Goal: Use online tool/utility: Utilize a website feature to perform a specific function

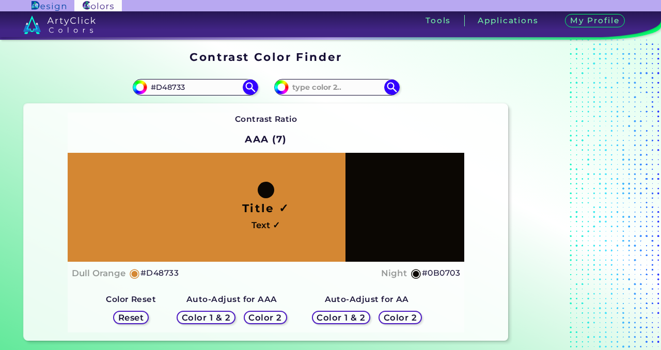
scroll to position [310, 0]
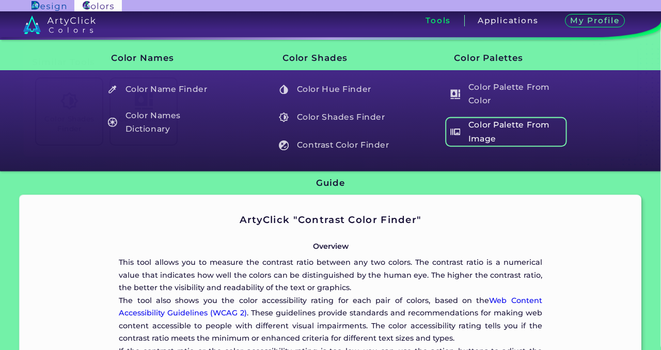
click at [483, 122] on h5 "Color Palette From Image" at bounding box center [506, 131] width 121 height 29
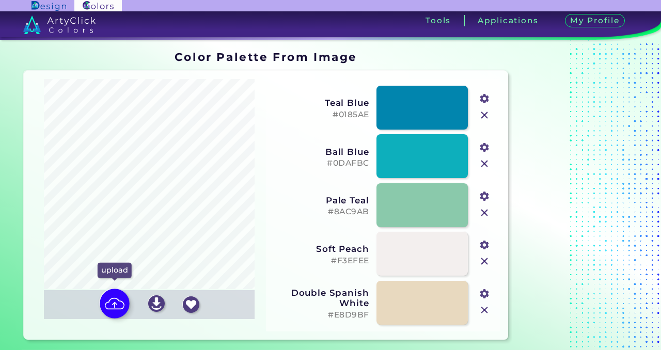
click at [110, 306] on img at bounding box center [115, 304] width 30 height 30
click at [0, 0] on input "file" at bounding box center [0, 0] width 0 height 0
type input "#000000"
type input "#2070c2"
type input "#fefbf3"
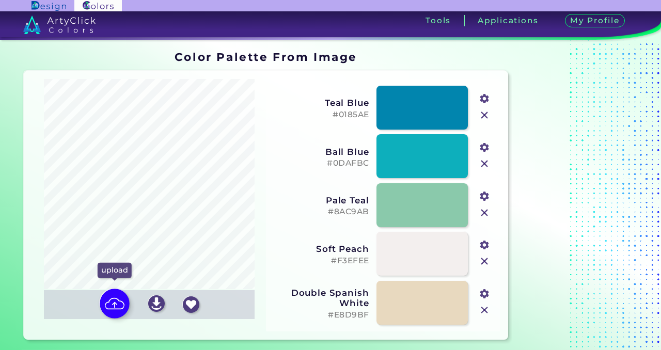
type input "#349fe4"
type input "#4dc3f2"
type input "#f5ede1"
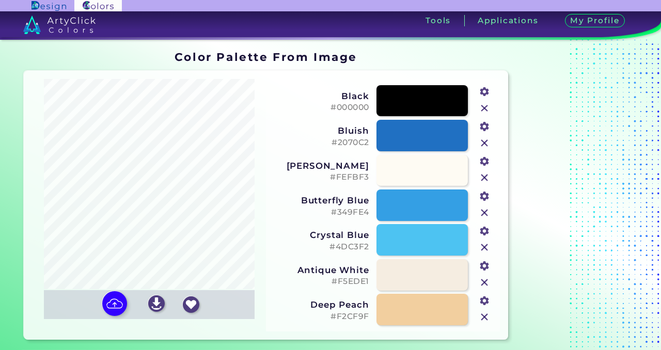
click at [486, 213] on img at bounding box center [484, 212] width 13 height 13
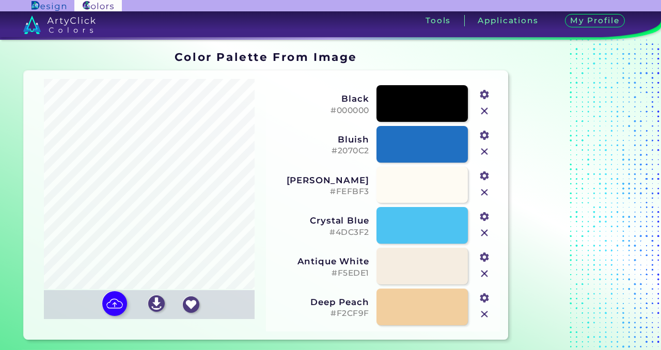
click at [480, 273] on img at bounding box center [484, 273] width 13 height 13
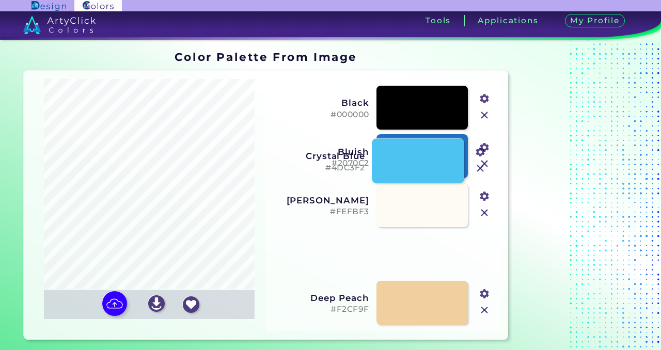
drag, startPoint x: 414, startPoint y: 263, endPoint x: 410, endPoint y: 170, distance: 93.0
click at [410, 170] on link at bounding box center [418, 161] width 92 height 44
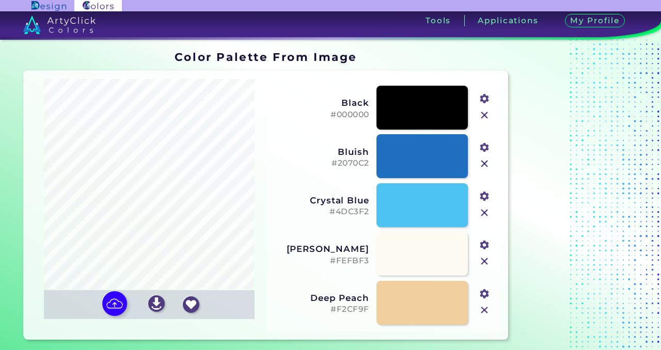
click at [480, 292] on input "#f2cf9f" at bounding box center [482, 293] width 13 height 13
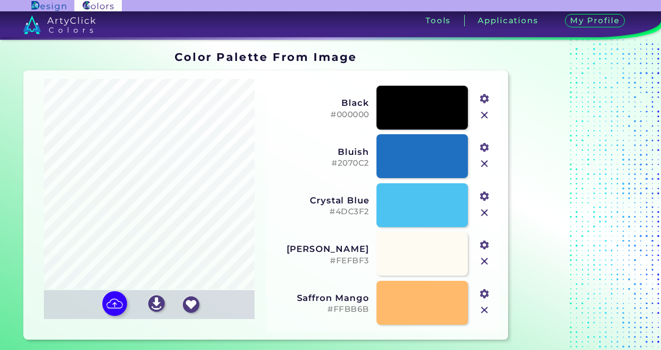
click at [288, 204] on h3 "Crystal Blue" at bounding box center [321, 200] width 97 height 10
click at [486, 297] on input "#ffbb6b" at bounding box center [482, 293] width 13 height 13
click at [292, 163] on h5 "#2070C2" at bounding box center [321, 163] width 97 height 10
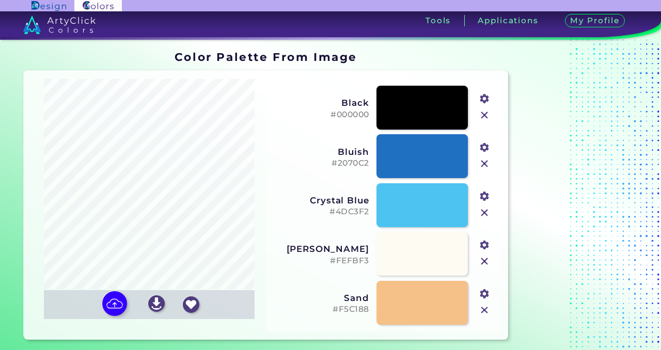
click at [482, 293] on input "#f5c188" at bounding box center [482, 293] width 13 height 13
type input "#ffbd6c"
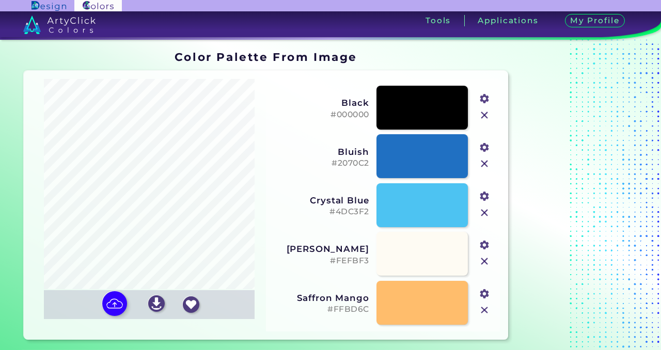
click at [303, 224] on div "Crystal Blue #4DC3F2 #4dc3f2" at bounding box center [383, 205] width 226 height 49
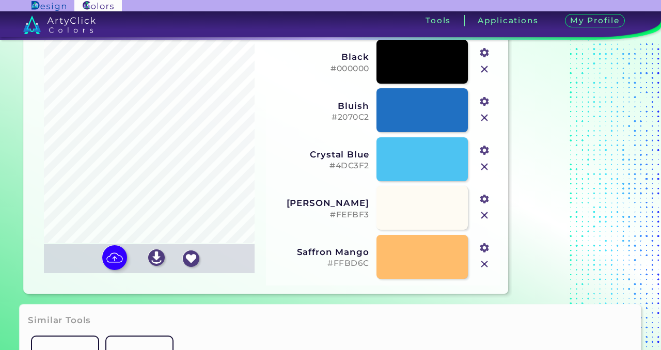
scroll to position [103, 0]
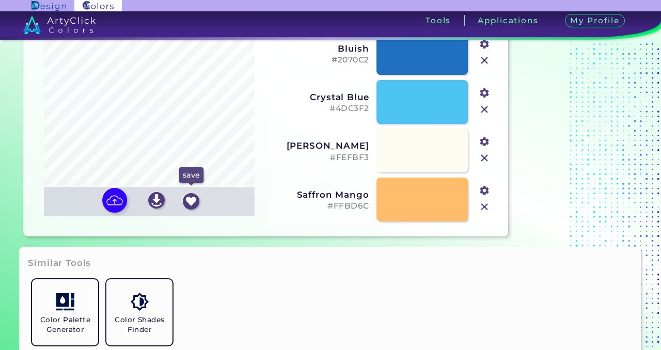
click at [196, 200] on img at bounding box center [191, 201] width 17 height 17
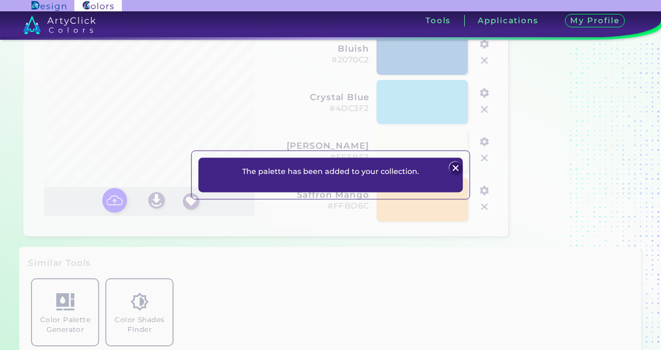
click at [455, 166] on img at bounding box center [455, 168] width 12 height 12
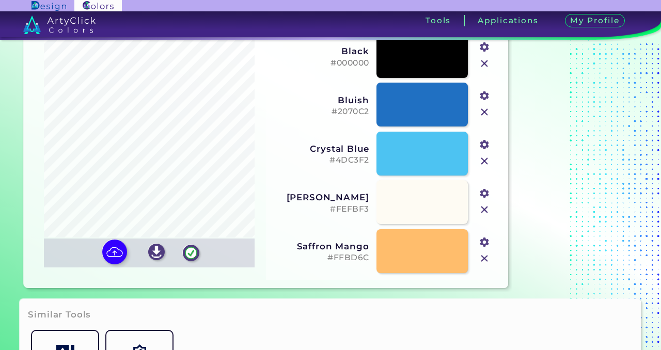
scroll to position [0, 0]
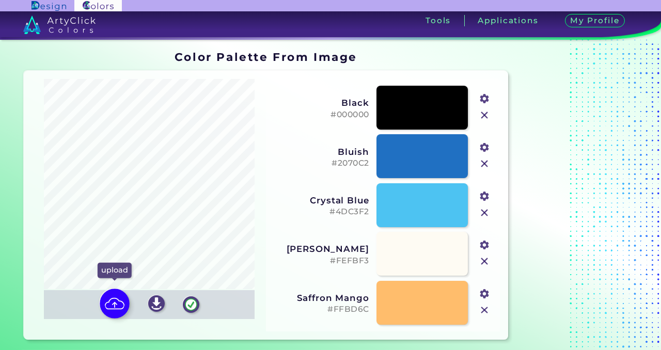
click at [116, 304] on img at bounding box center [115, 304] width 30 height 30
click at [0, 0] on input "file" at bounding box center [0, 0] width 0 height 0
type input "#c88a1b"
type input "#9d6817"
type input "#e4efe9"
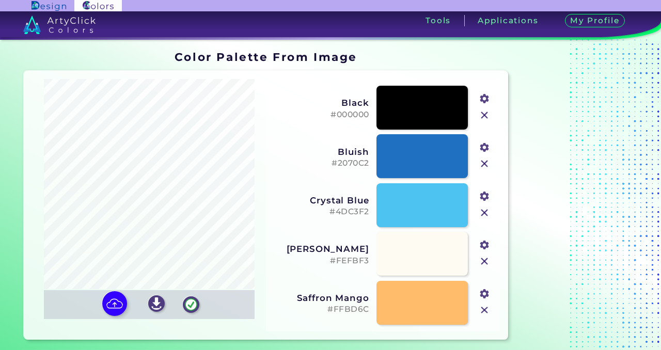
type input "#f3fbf8"
type input "#d3dcd7"
type input "#d9b35f"
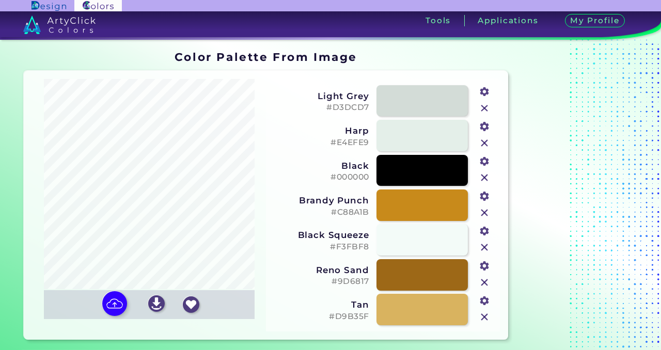
click at [485, 321] on img at bounding box center [484, 316] width 13 height 13
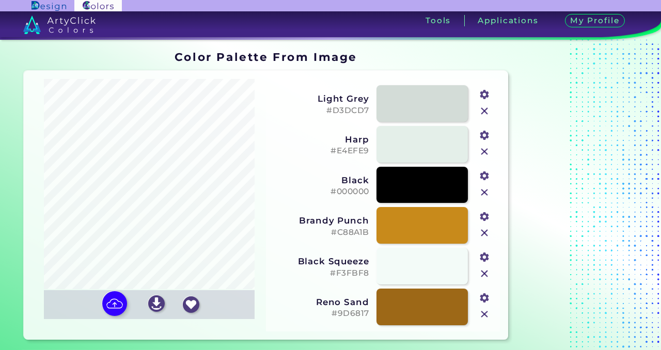
click at [485, 112] on img at bounding box center [484, 110] width 13 height 13
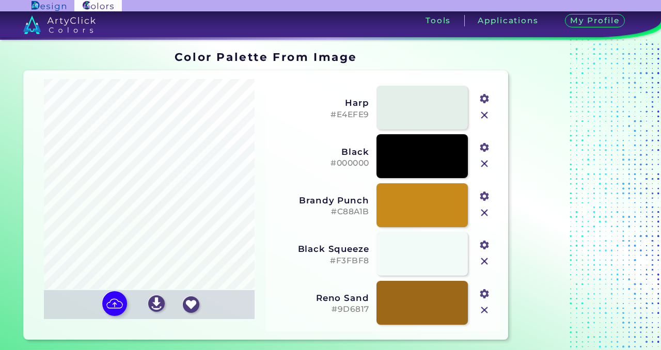
click at [485, 112] on img at bounding box center [484, 114] width 13 height 13
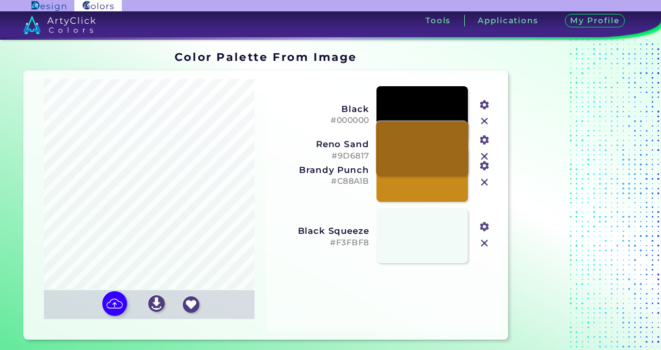
drag, startPoint x: 429, startPoint y: 295, endPoint x: 429, endPoint y: 147, distance: 147.6
click at [429, 147] on link at bounding box center [422, 148] width 92 height 55
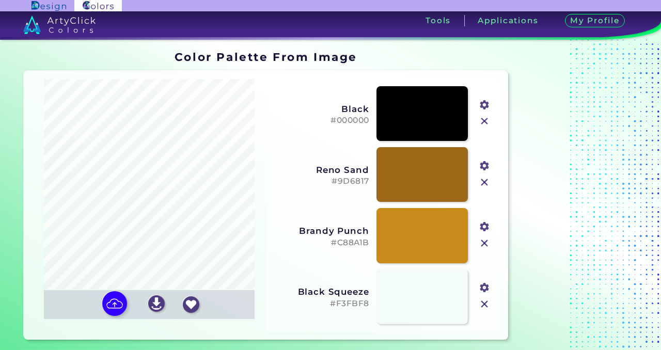
click at [483, 168] on input "#9d6817" at bounding box center [482, 164] width 13 height 13
type input "#875d2d"
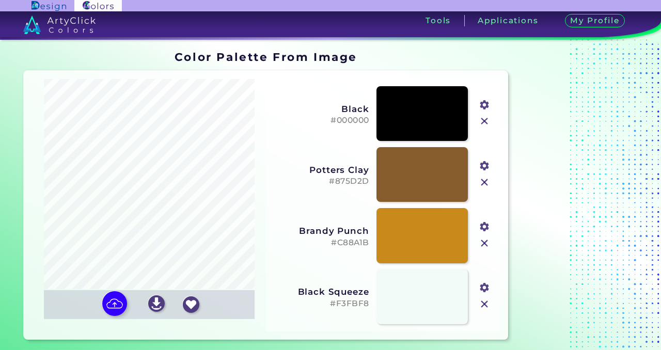
click at [289, 174] on h3 "Potters Clay" at bounding box center [321, 170] width 97 height 10
click at [486, 226] on input "#c88a1b" at bounding box center [482, 225] width 13 height 13
click at [286, 110] on h3 "Black" at bounding box center [321, 109] width 97 height 10
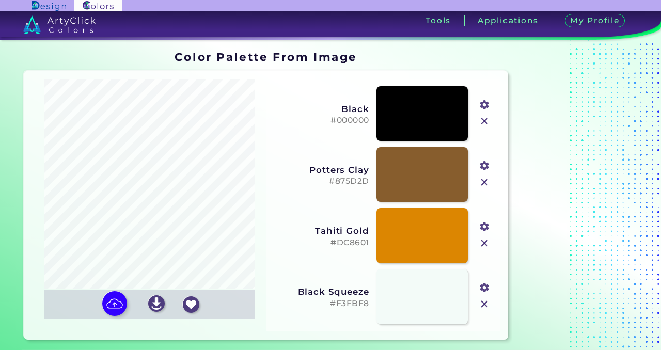
click at [485, 227] on input "#dc8601" at bounding box center [482, 225] width 13 height 13
type input "#db8f00"
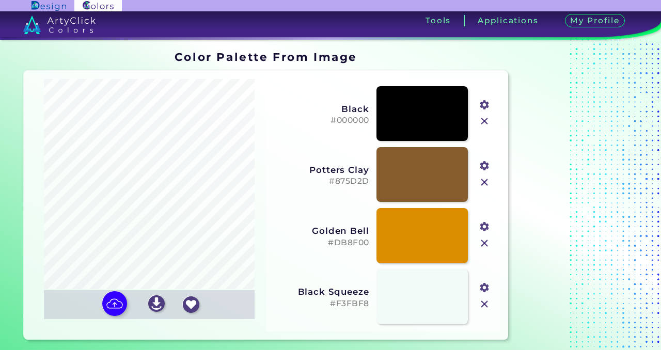
click at [274, 167] on h3 "Potters Clay" at bounding box center [321, 170] width 97 height 10
click at [482, 289] on input "#f3fbf8" at bounding box center [482, 286] width 13 height 13
type input "#ecf6f2"
click at [269, 211] on div "Oops - something went wrong. Please try again. Reordering Off Black #000000 #00…" at bounding box center [383, 205] width 234 height 252
click at [185, 304] on img at bounding box center [191, 304] width 17 height 17
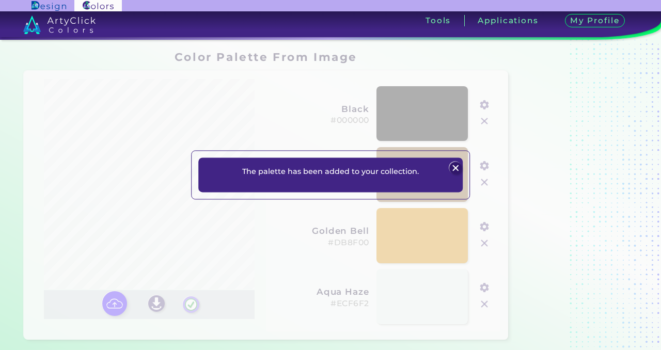
click at [288, 262] on div "The palette has been added to your collection. Plans Sign Up Sign In" at bounding box center [330, 175] width 661 height 350
click at [458, 170] on img at bounding box center [455, 168] width 12 height 12
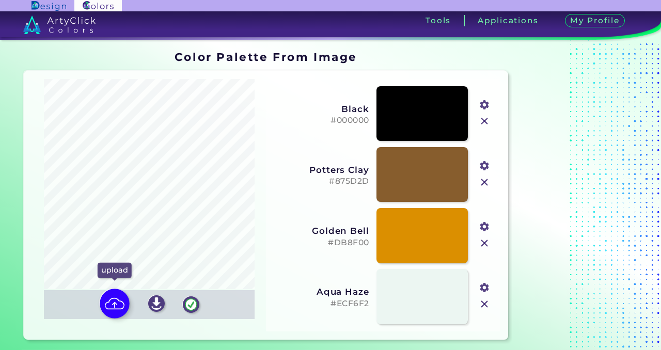
click at [118, 309] on img at bounding box center [115, 304] width 30 height 30
click at [0, 0] on input "file" at bounding box center [0, 0] width 0 height 0
type input "#100807"
type input "#9d5421"
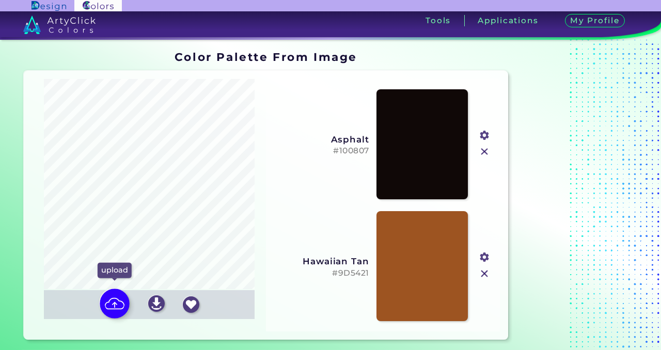
click at [107, 304] on img at bounding box center [115, 304] width 30 height 30
click at [0, 0] on input "file" at bounding box center [0, 0] width 0 height 0
